Goal: Information Seeking & Learning: Learn about a topic

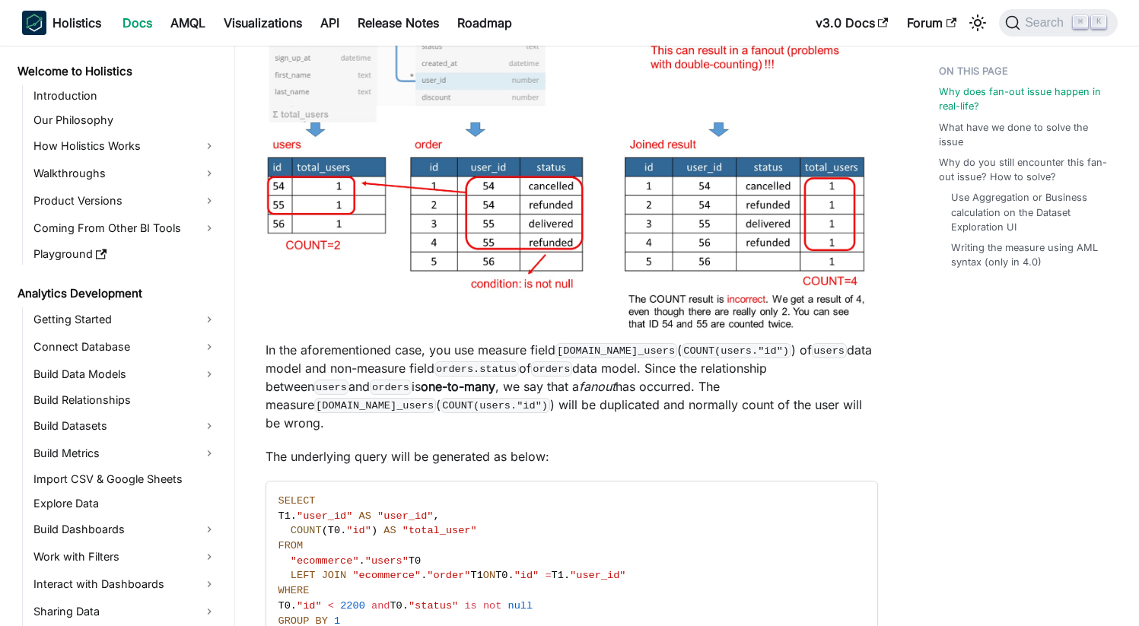
scroll to position [406, 0]
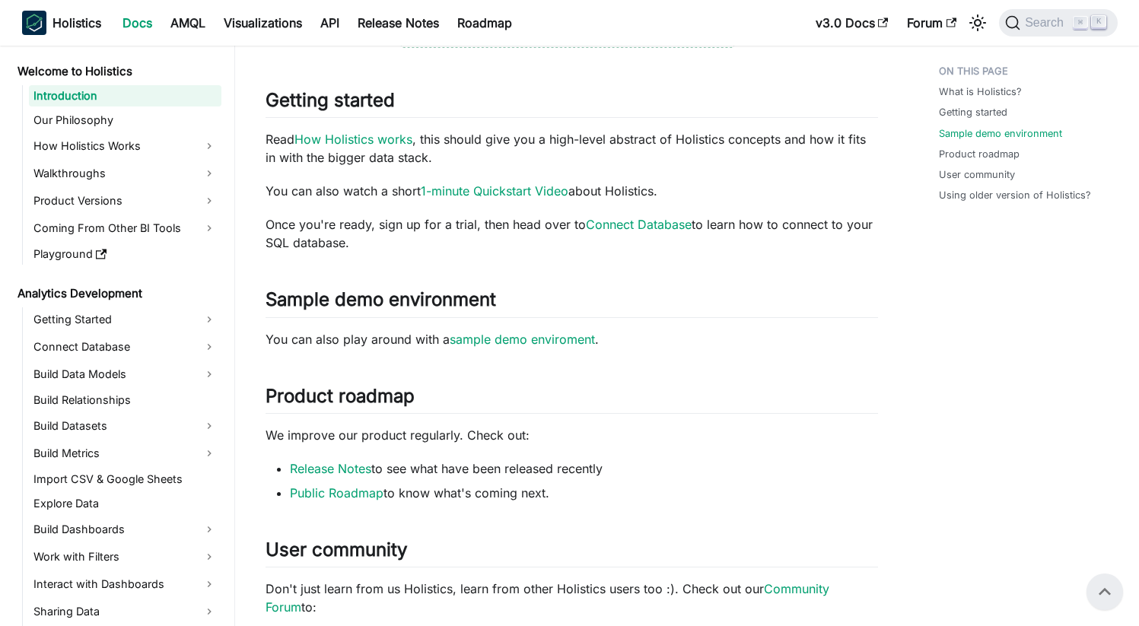
scroll to position [476, 0]
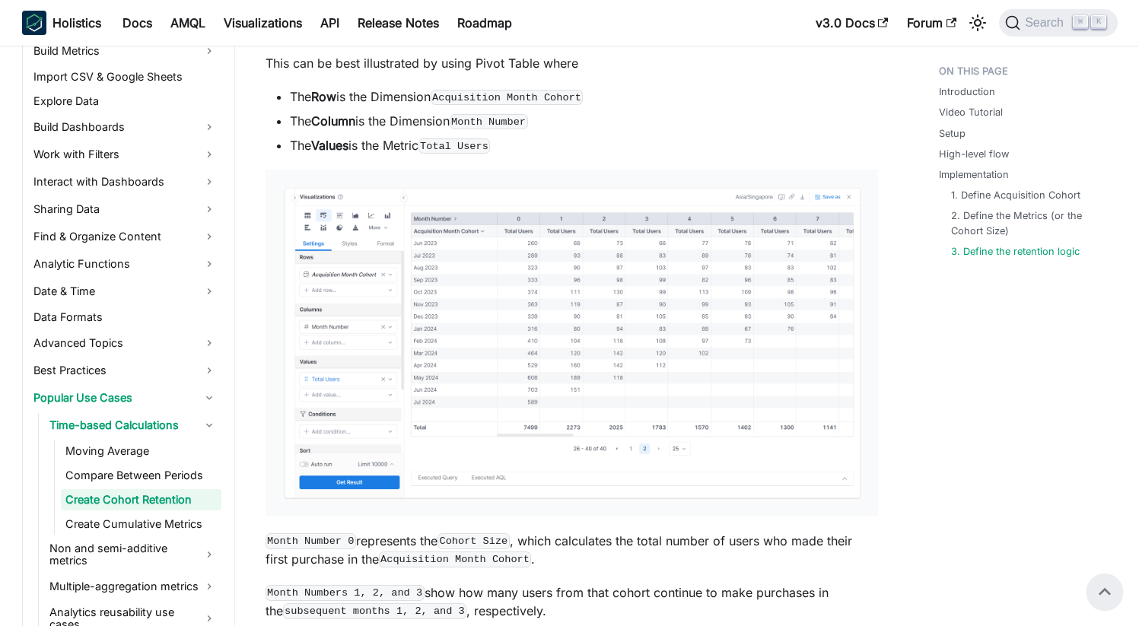
scroll to position [4316, 0]
